Goal: Use online tool/utility: Utilize a website feature to perform a specific function

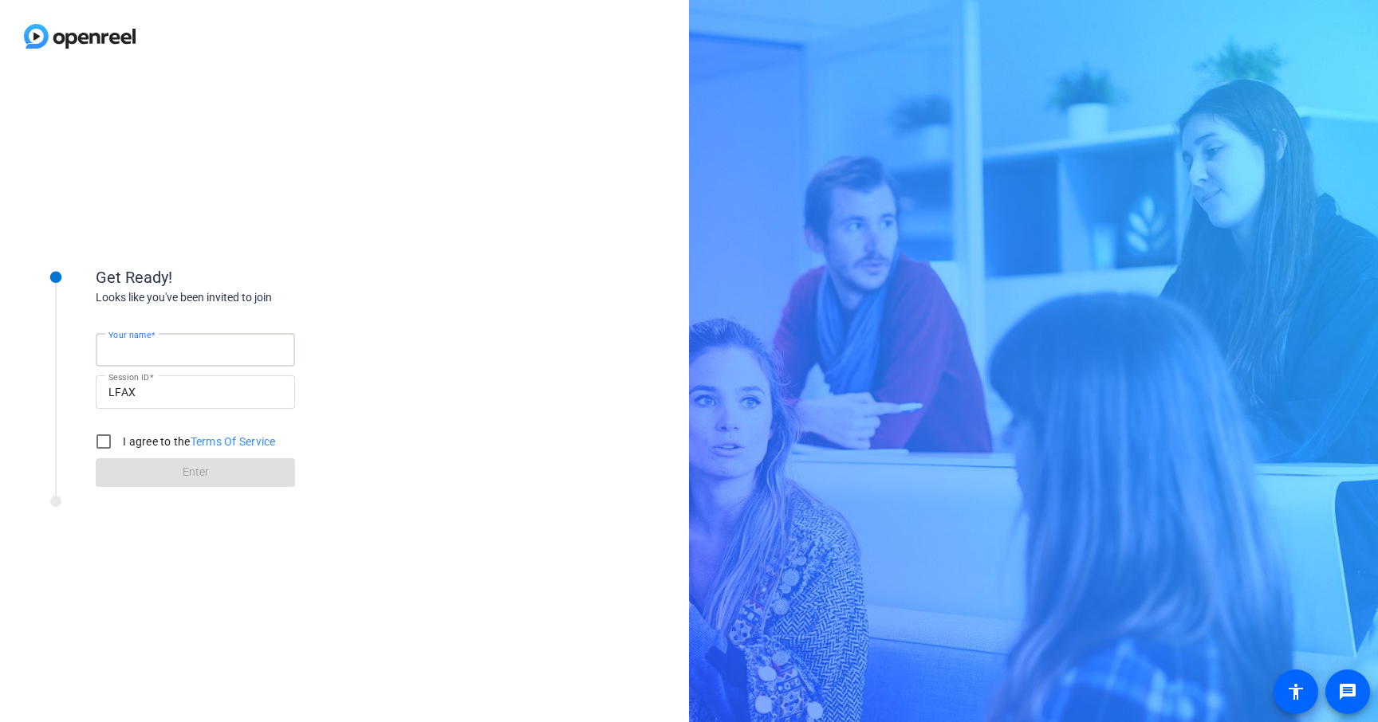
click at [232, 349] on input "Your name" at bounding box center [195, 349] width 174 height 19
click at [108, 448] on input "I agree to the Terms Of Service" at bounding box center [104, 442] width 32 height 32
checkbox input "true"
click at [179, 363] on div at bounding box center [195, 349] width 174 height 33
type input "[PERSON_NAME]"
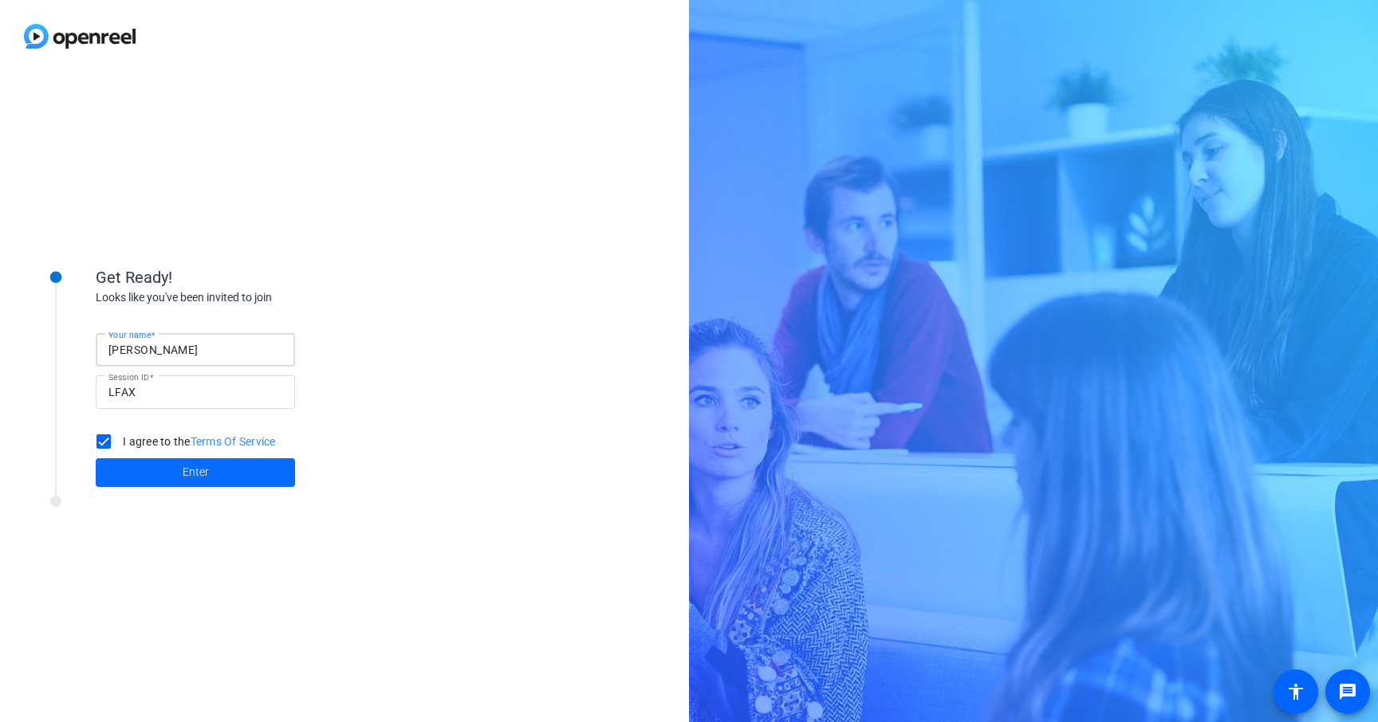
click at [257, 482] on span at bounding box center [195, 473] width 199 height 38
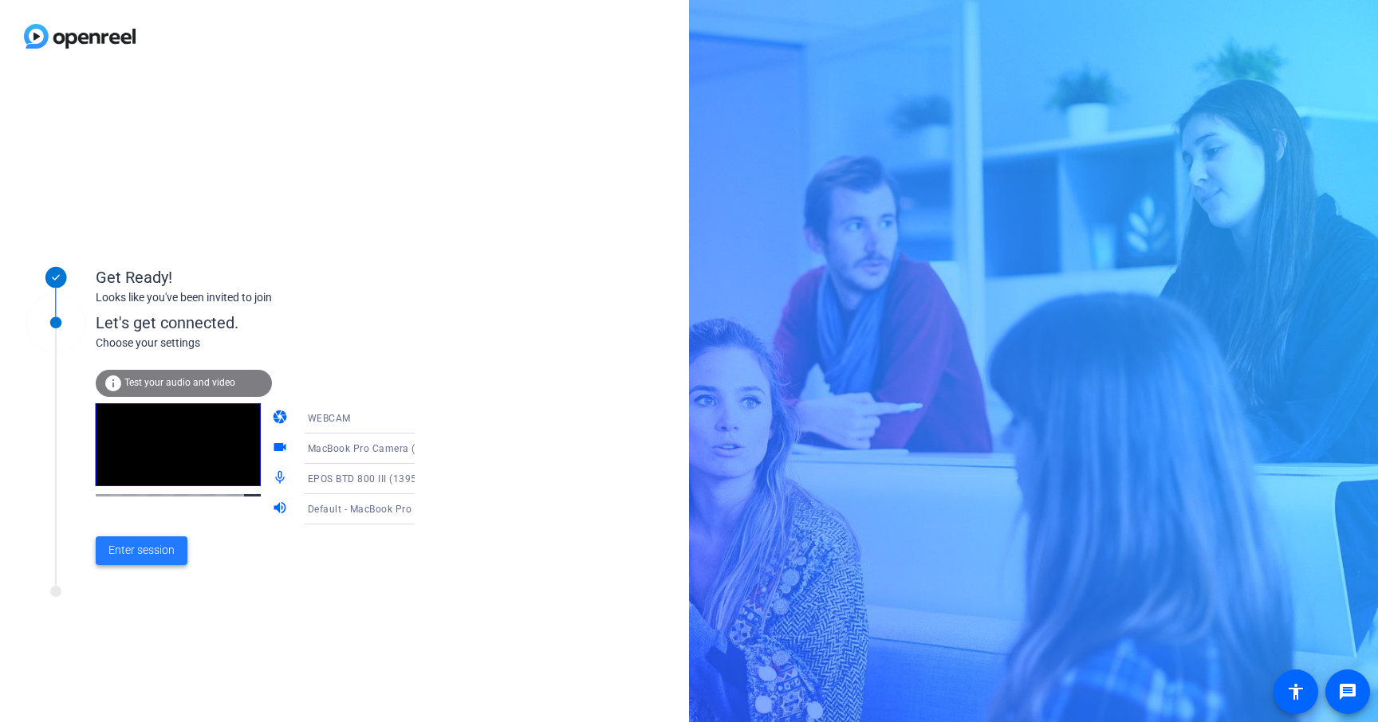
click at [161, 547] on span "Enter session" at bounding box center [141, 550] width 66 height 17
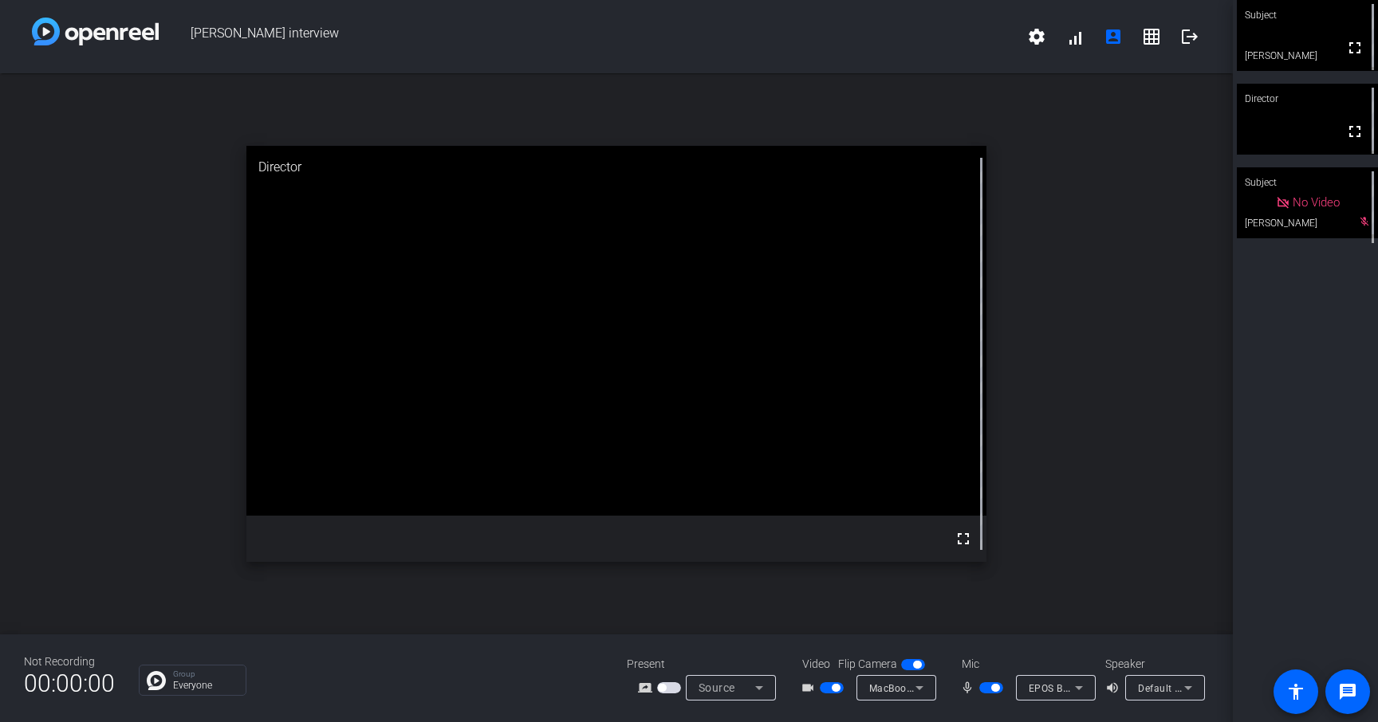
click at [435, 694] on mat-slide-toggle at bounding box center [992, 687] width 27 height 17
click at [435, 694] on span "EPOS BTD 800 III (1395:0189)" at bounding box center [1098, 688] width 140 height 13
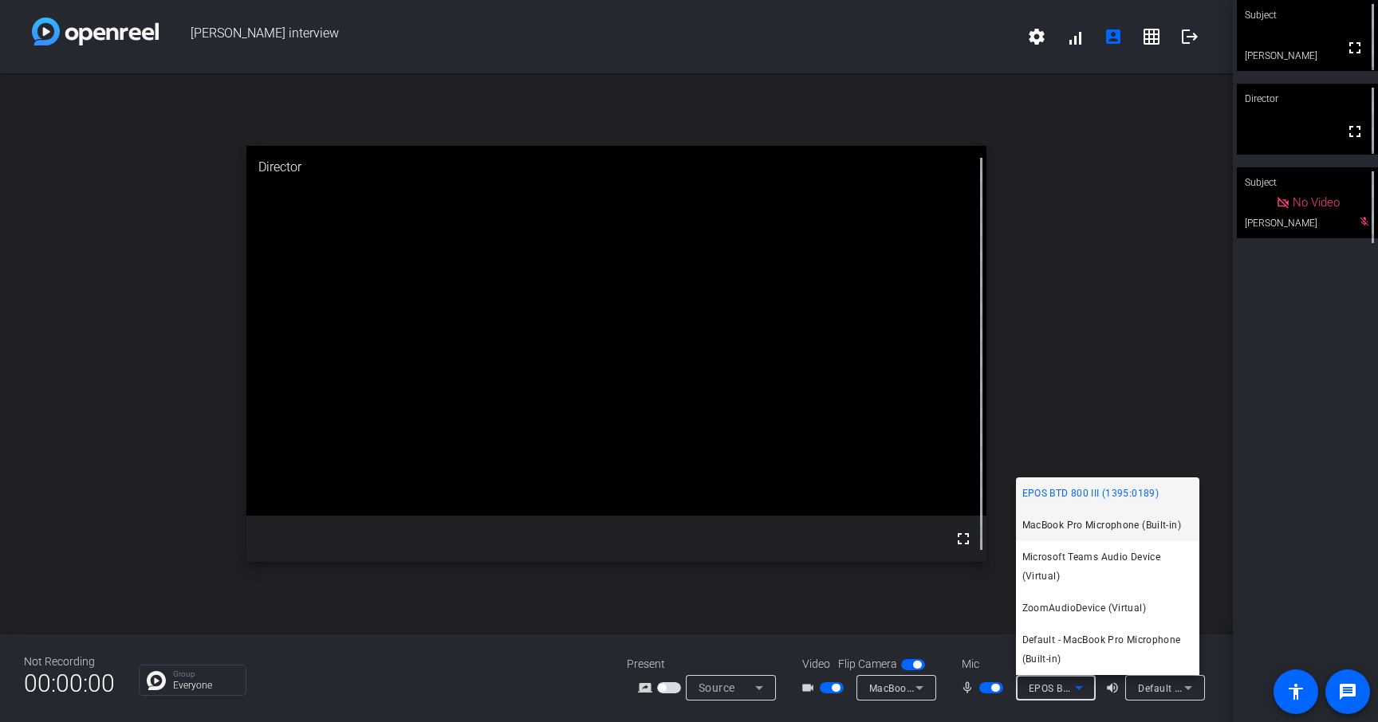
click at [435, 531] on span "MacBook Pro Microphone (Built-in)" at bounding box center [1101, 525] width 159 height 19
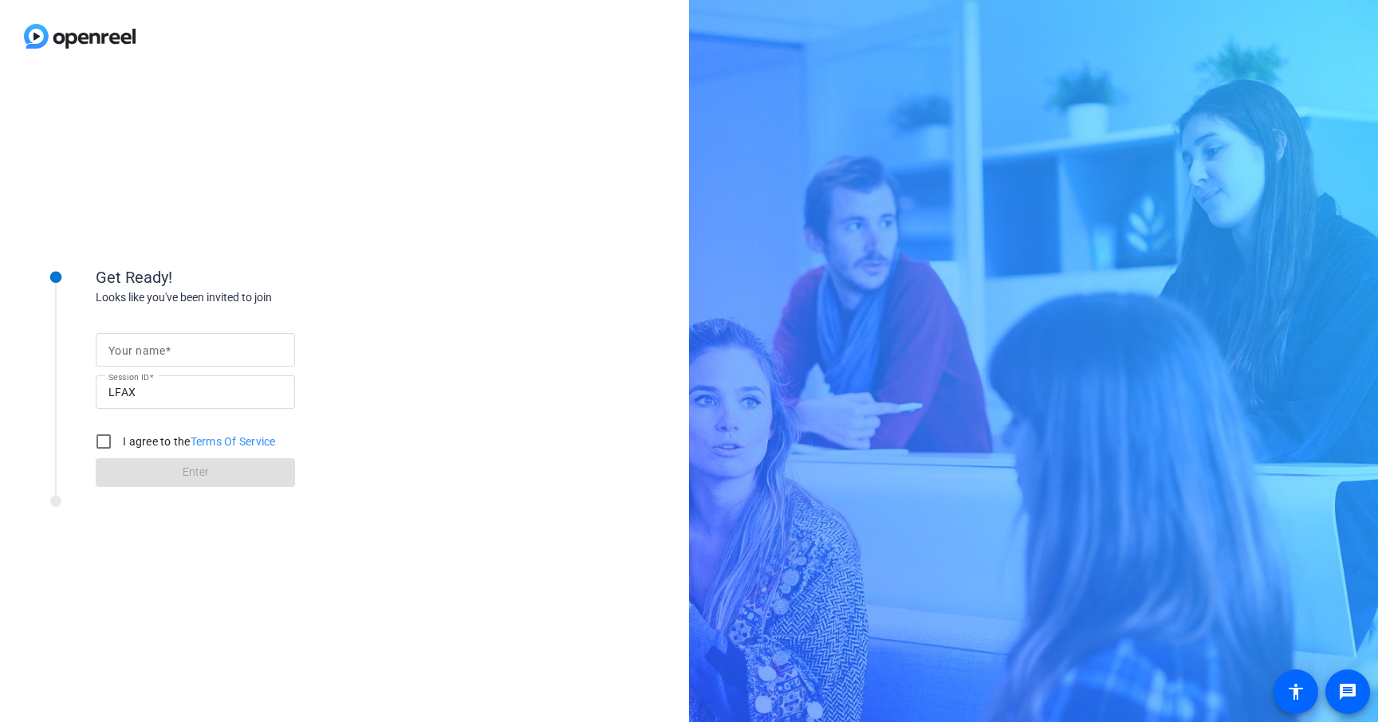
click at [210, 356] on input "Your name" at bounding box center [195, 349] width 174 height 19
type input "[PERSON_NAME]"
click at [163, 436] on label "I agree to the Terms Of Service" at bounding box center [198, 442] width 156 height 16
click at [120, 436] on input "I agree to the Terms Of Service" at bounding box center [104, 442] width 32 height 32
checkbox input "true"
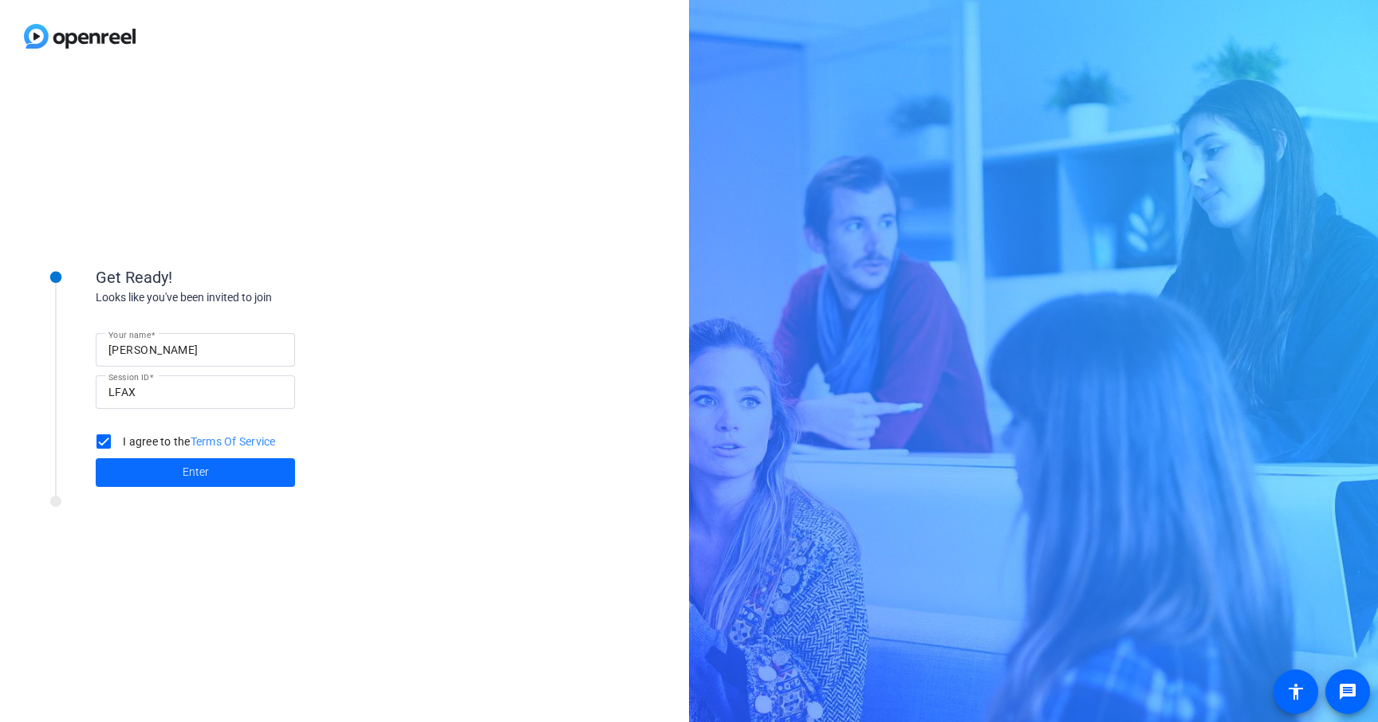
click at [164, 473] on span at bounding box center [195, 473] width 199 height 38
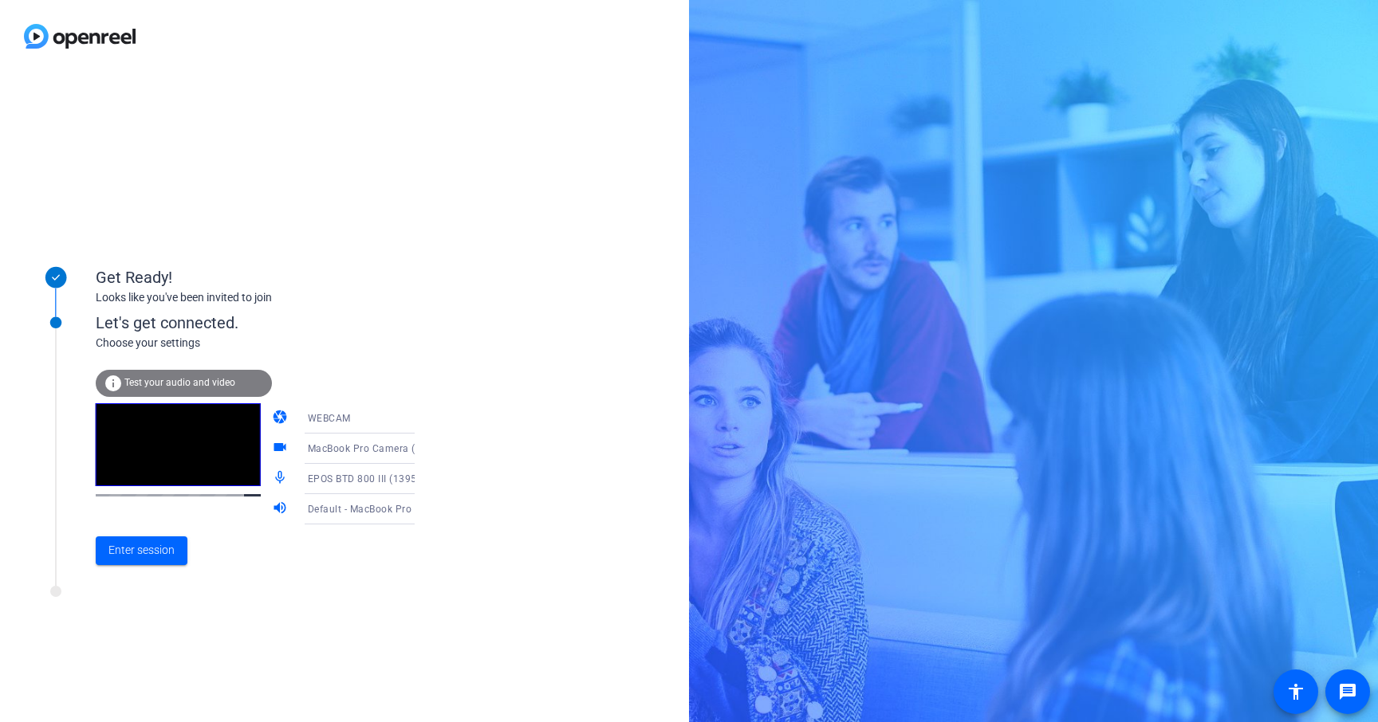
click at [224, 385] on span "Test your audio and video" at bounding box center [179, 382] width 111 height 11
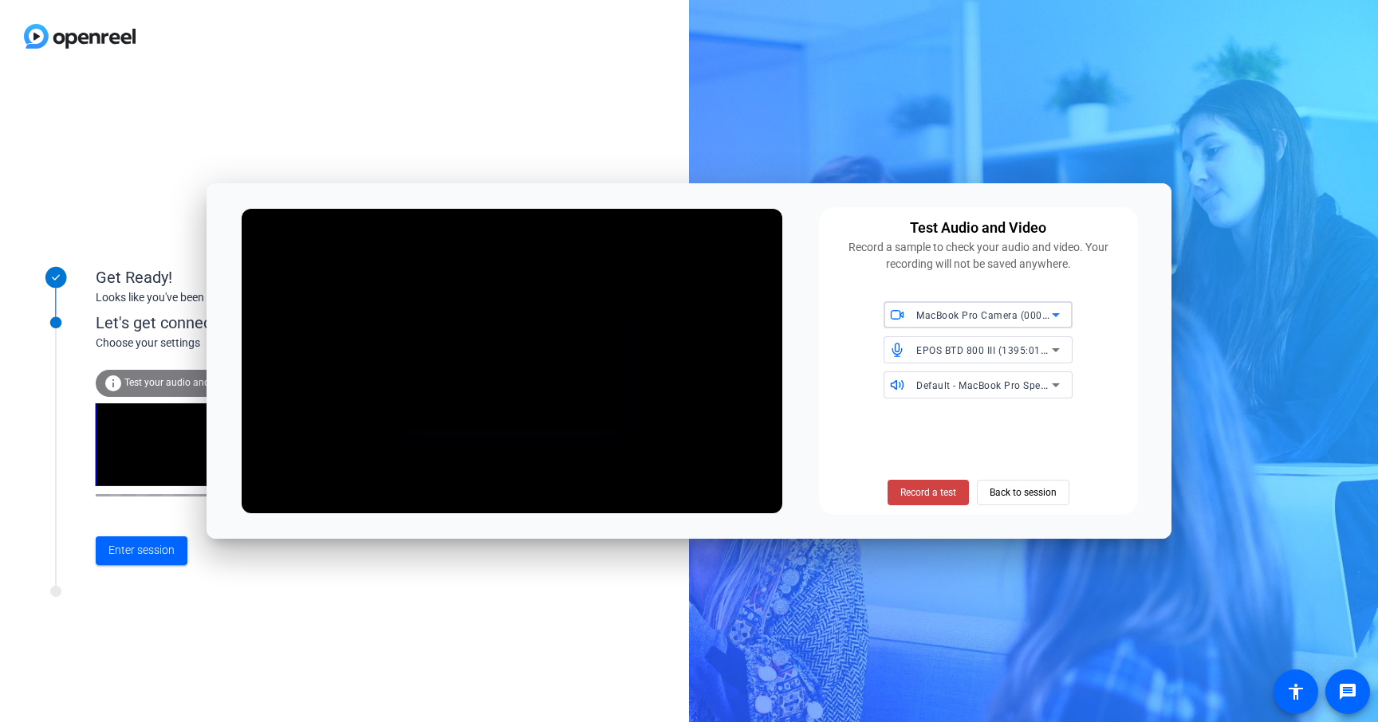
click at [1006, 348] on span "EPOS BTD 800 III (1395:0189)" at bounding box center [986, 350] width 140 height 13
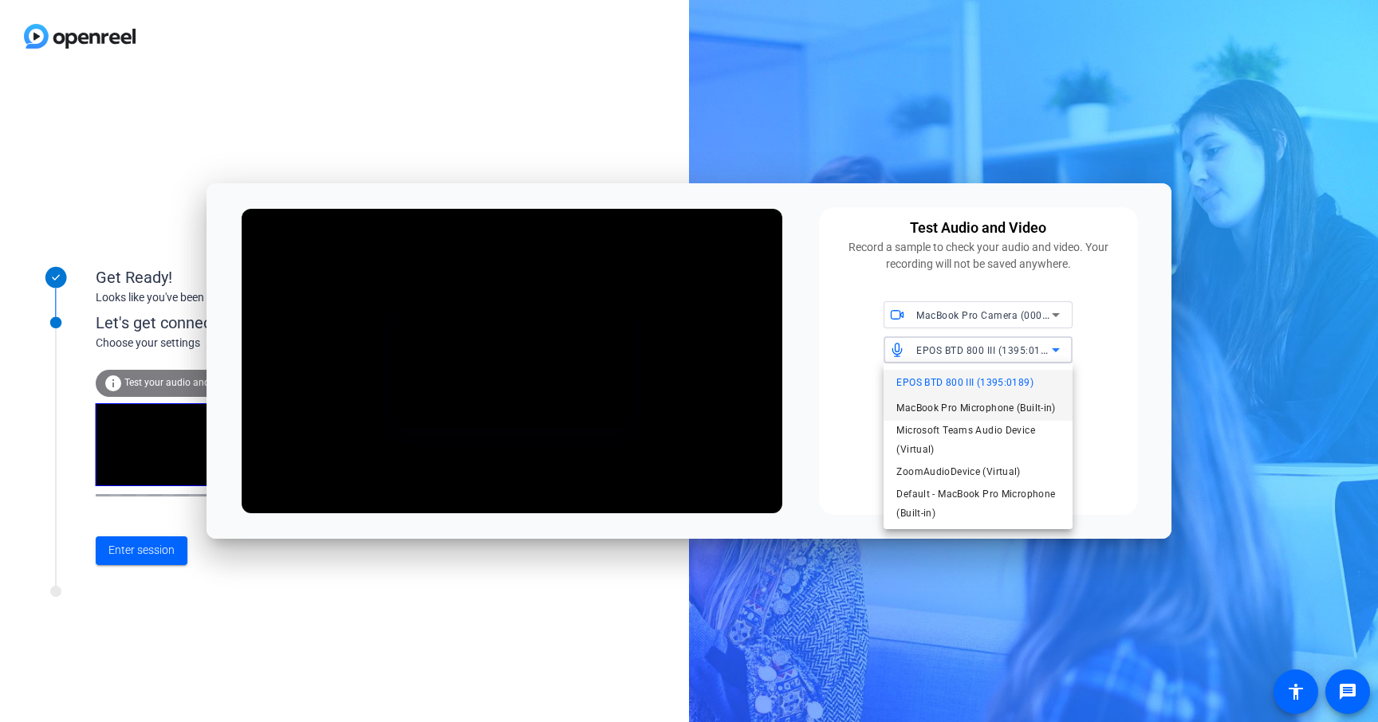
click at [1013, 404] on span "MacBook Pro Microphone (Built-in)" at bounding box center [975, 408] width 159 height 19
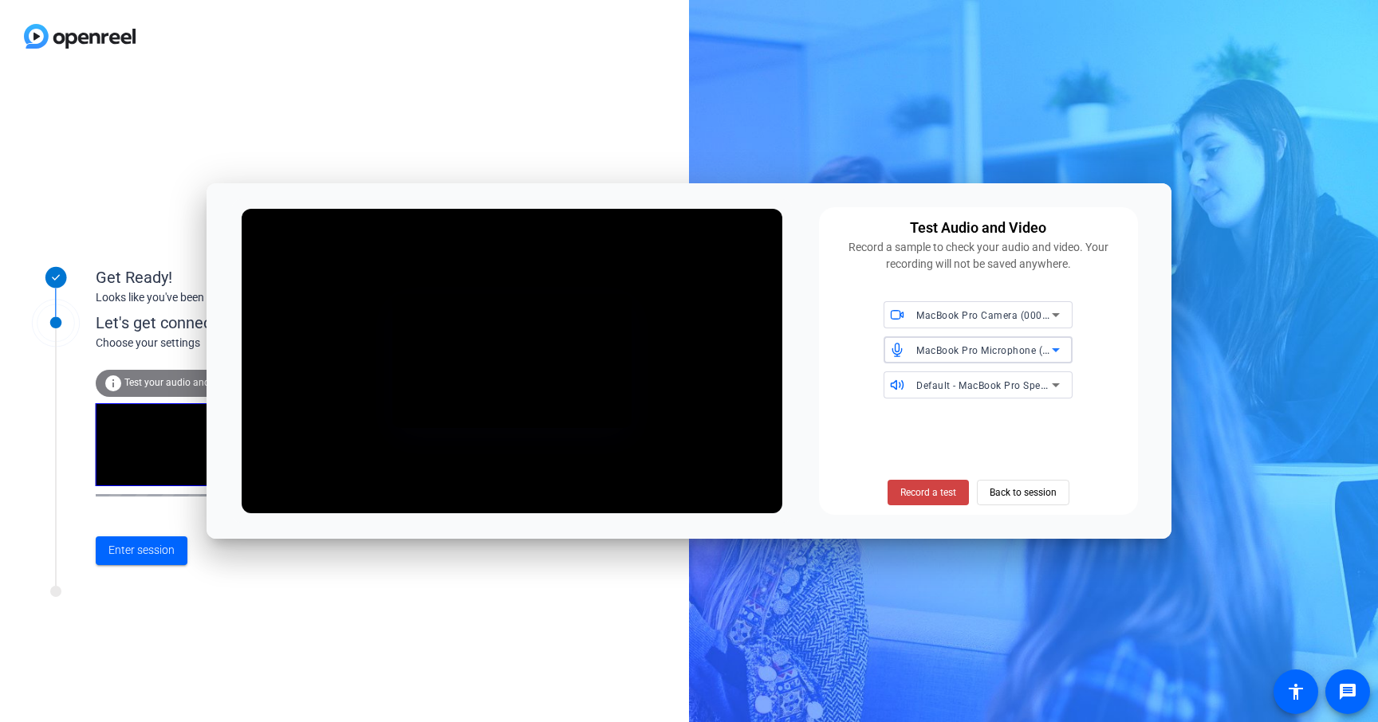
click at [1052, 352] on icon at bounding box center [1055, 349] width 19 height 19
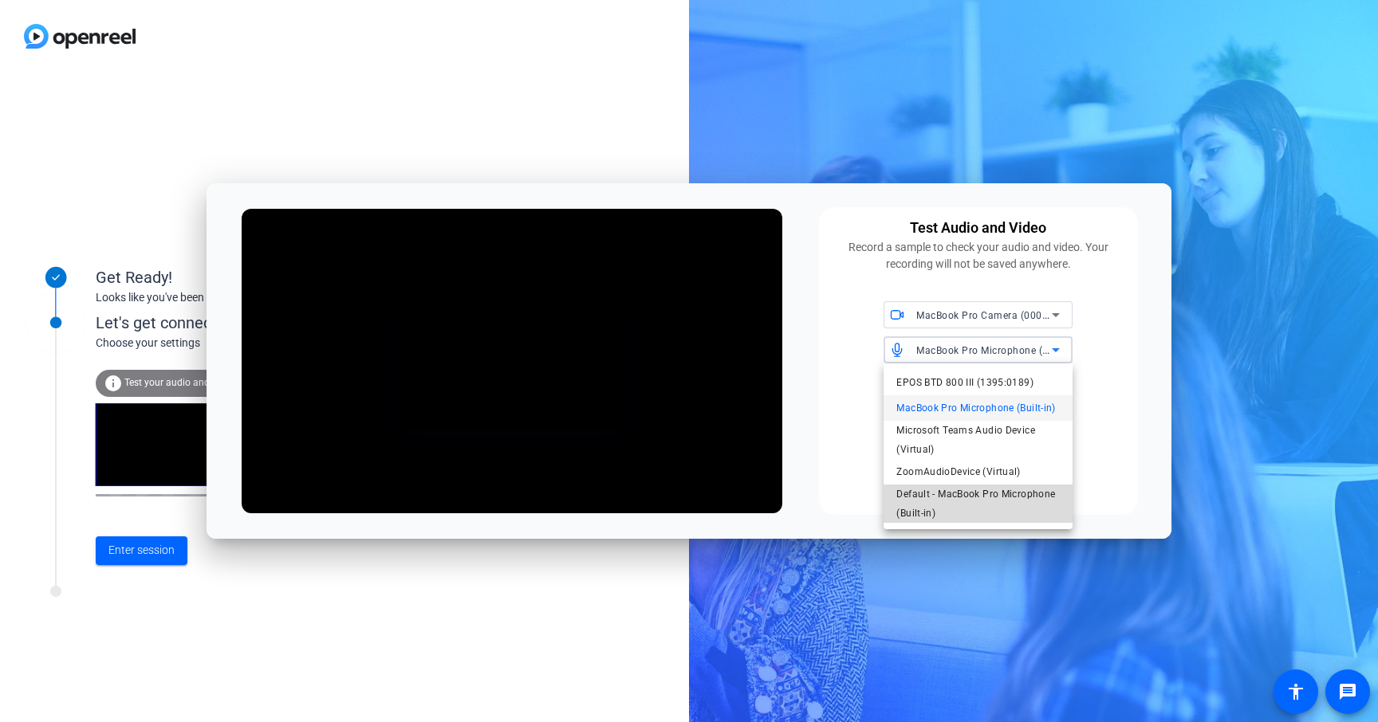
click at [1036, 491] on span "Default - MacBook Pro Microphone (Built-in)" at bounding box center [977, 504] width 163 height 38
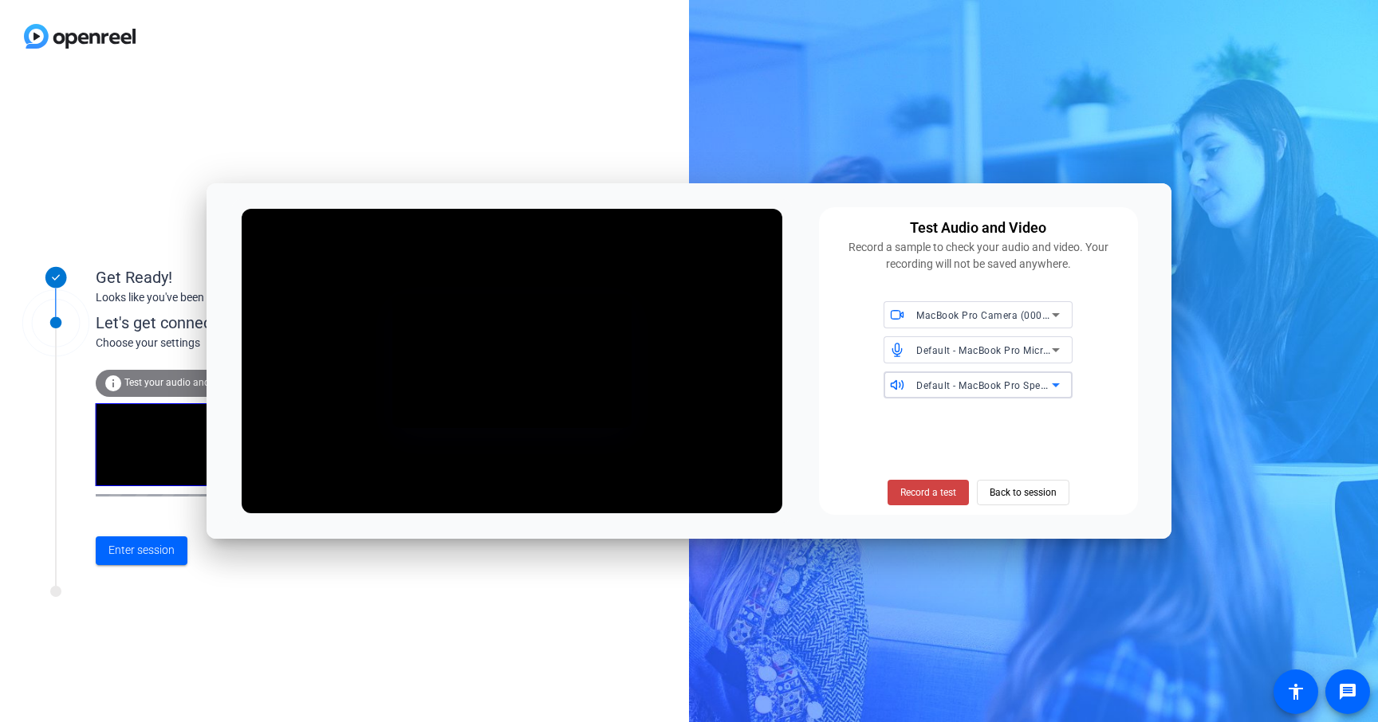
click at [1021, 390] on span "Default - MacBook Pro Speakers (Built-in)" at bounding box center [1012, 385] width 192 height 13
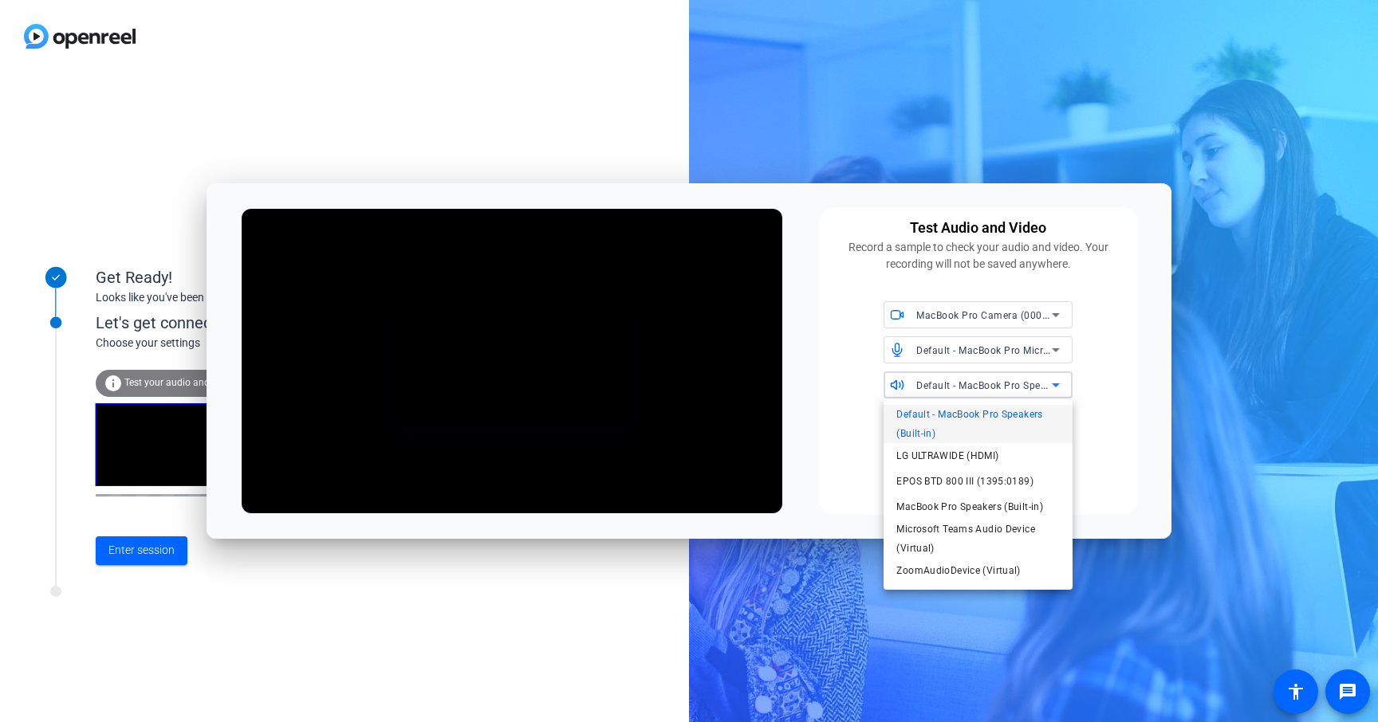
click at [1021, 390] on div at bounding box center [689, 361] width 1378 height 722
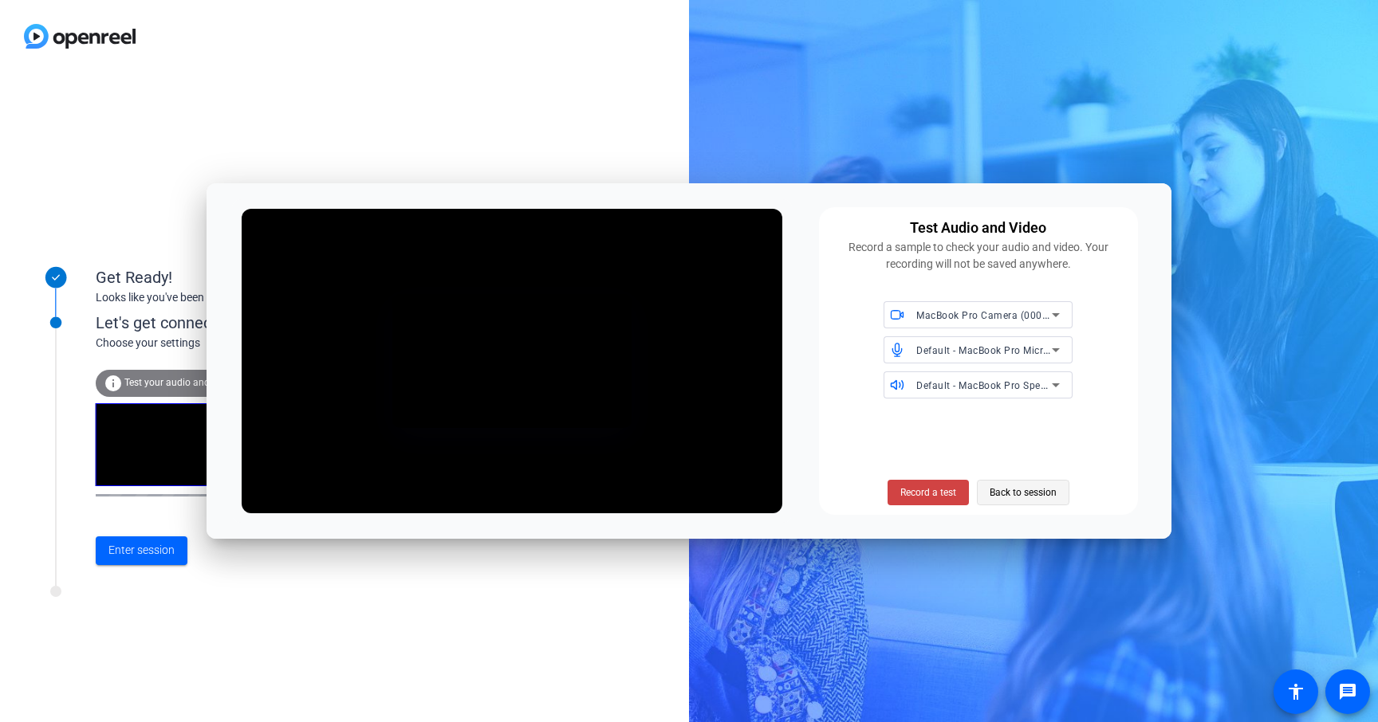
click at [1005, 494] on span "Back to session" at bounding box center [1022, 493] width 67 height 30
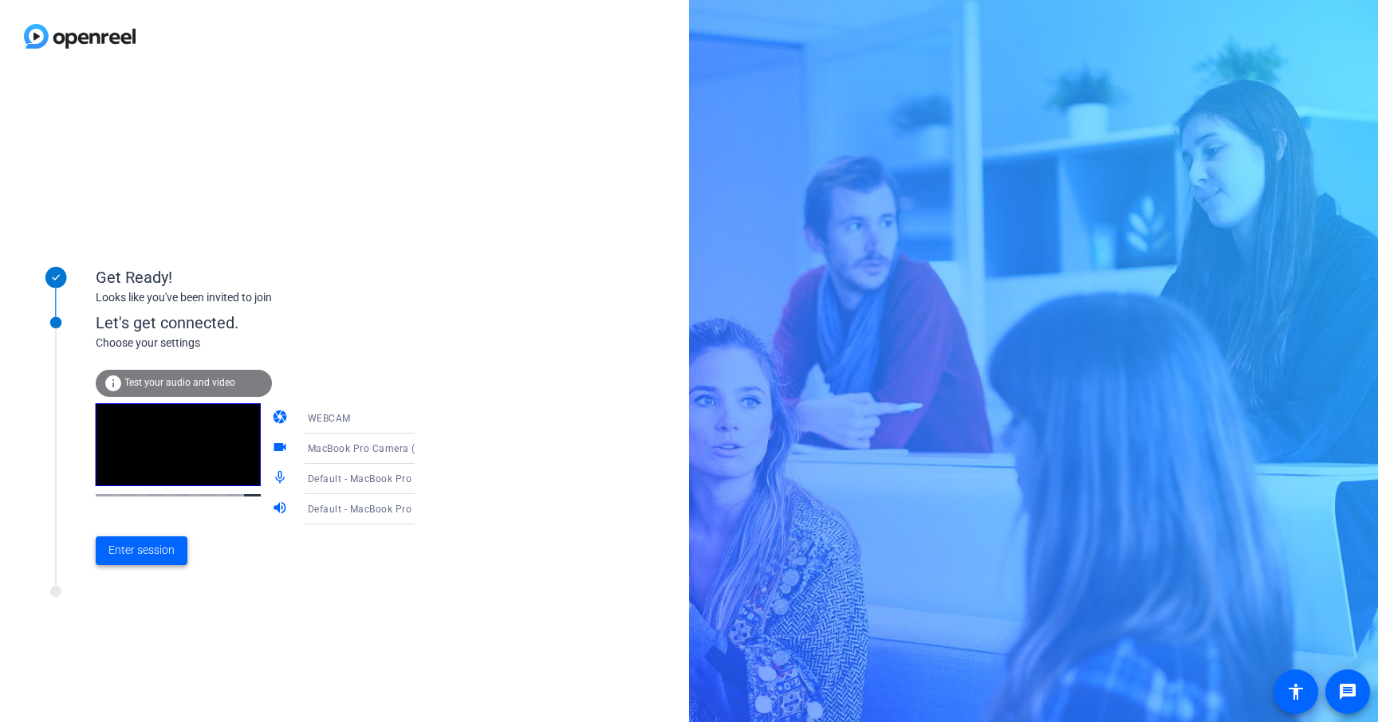
click at [147, 557] on span "Enter session" at bounding box center [141, 550] width 66 height 17
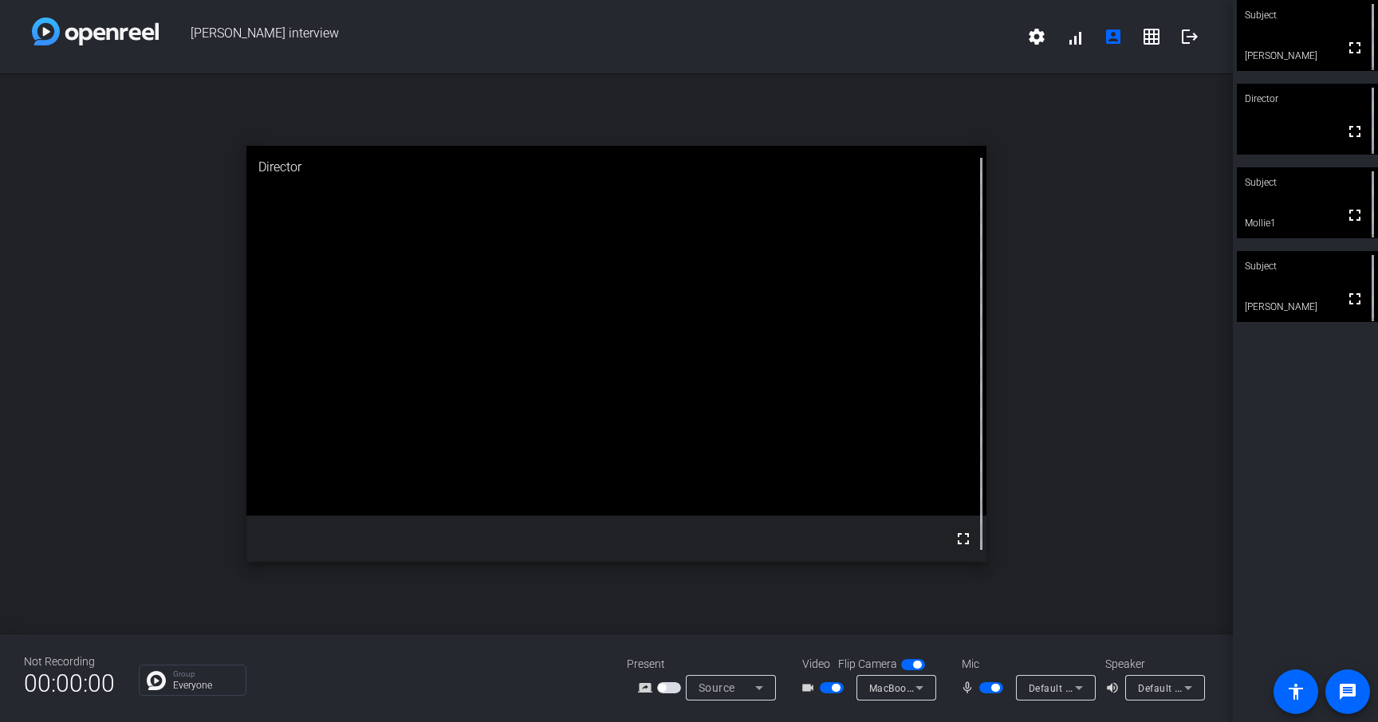
click at [834, 685] on span "button" at bounding box center [836, 688] width 8 height 8
click at [1074, 686] on icon at bounding box center [1078, 687] width 19 height 19
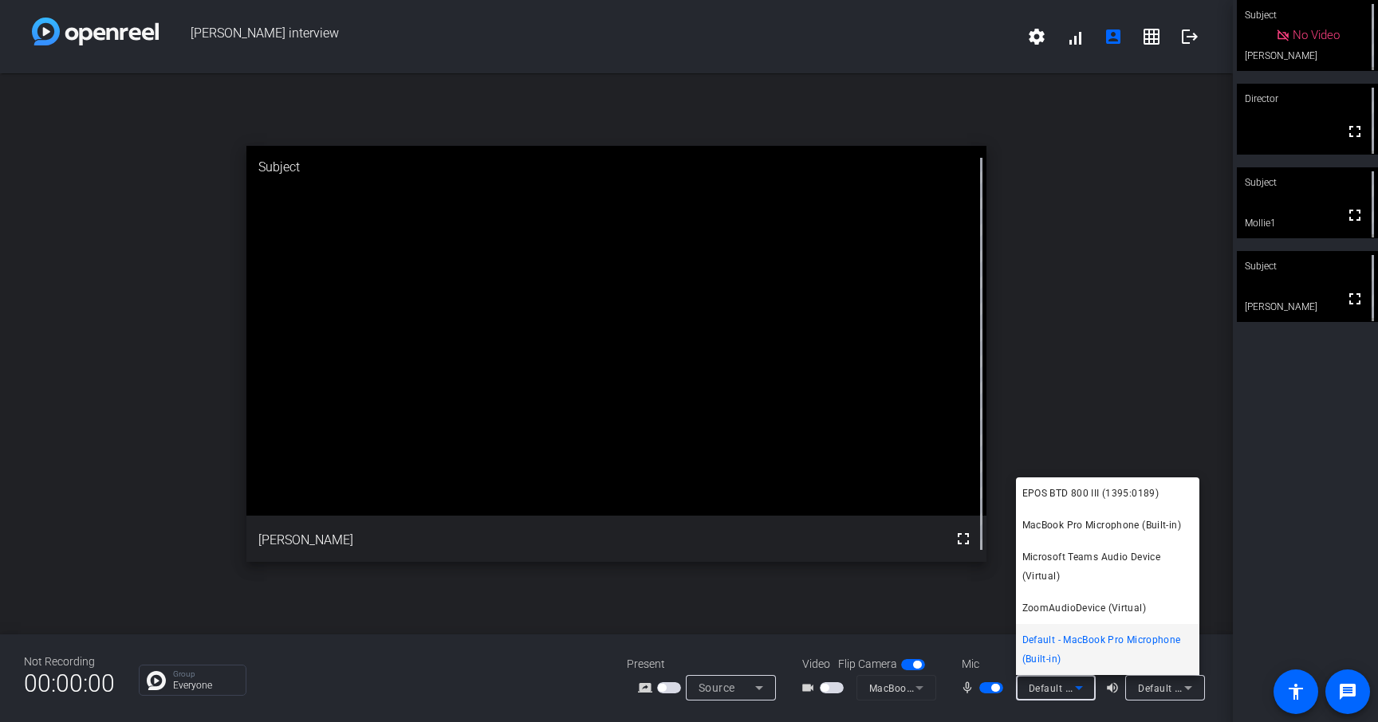
click at [1000, 693] on div at bounding box center [689, 361] width 1378 height 722
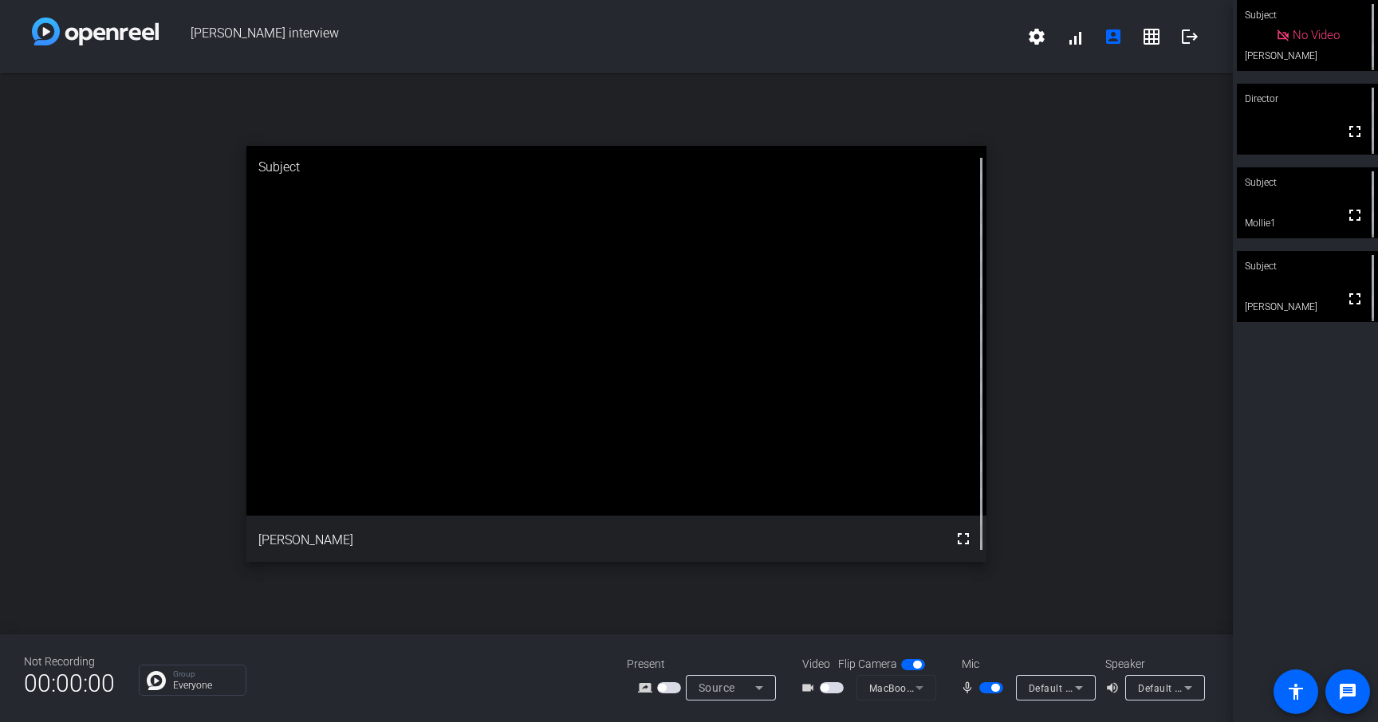
click at [996, 690] on span "button" at bounding box center [995, 688] width 8 height 8
click at [1063, 691] on span "Default - MacBook Pro Microphone (Built-in)" at bounding box center [1130, 688] width 205 height 13
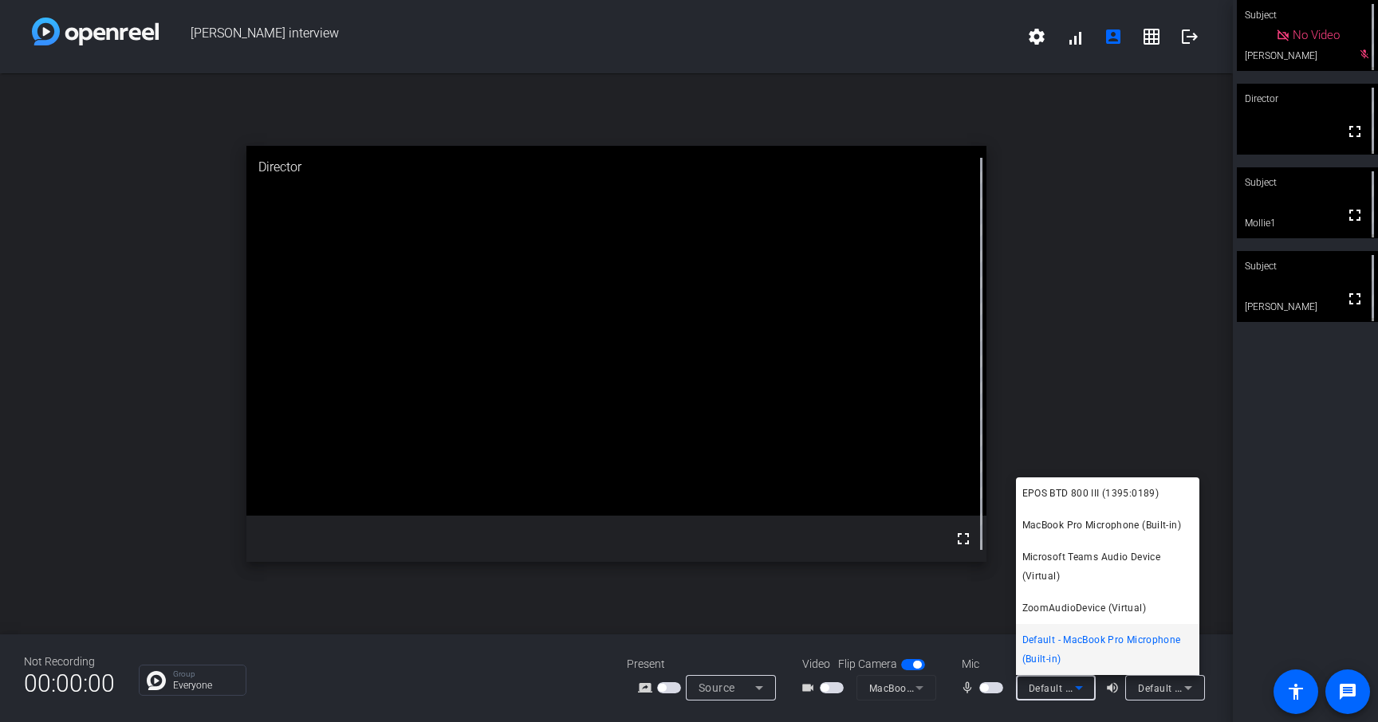
click at [1065, 691] on div at bounding box center [689, 361] width 1378 height 722
